Goal: Obtain resource: Obtain resource

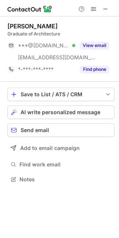
scroll to position [174, 119]
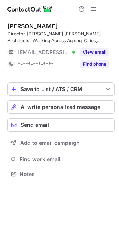
scroll to position [169, 119]
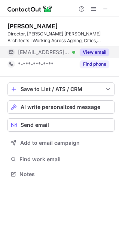
click at [99, 52] on button "View email" at bounding box center [95, 52] width 30 height 7
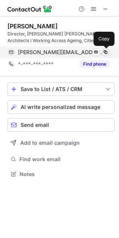
click at [103, 51] on span at bounding box center [105, 52] width 6 height 6
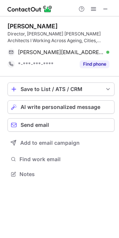
click at [100, 10] on div at bounding box center [93, 8] width 36 height 9
click at [108, 8] on button at bounding box center [105, 8] width 9 height 9
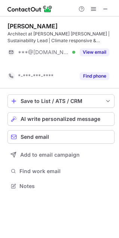
scroll to position [169, 119]
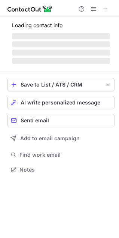
scroll to position [162, 119]
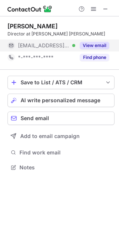
click at [95, 46] on button "View email" at bounding box center [95, 45] width 30 height 7
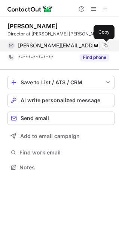
click at [105, 46] on span at bounding box center [105, 46] width 6 height 6
